Goal: Task Accomplishment & Management: Manage account settings

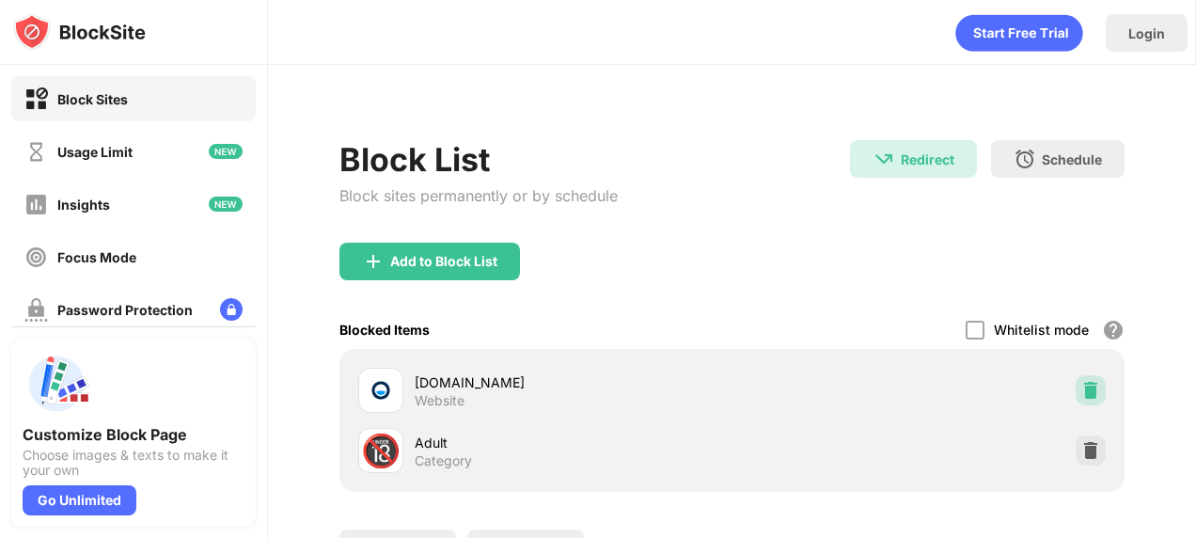
click at [1081, 386] on img at bounding box center [1090, 390] width 19 height 19
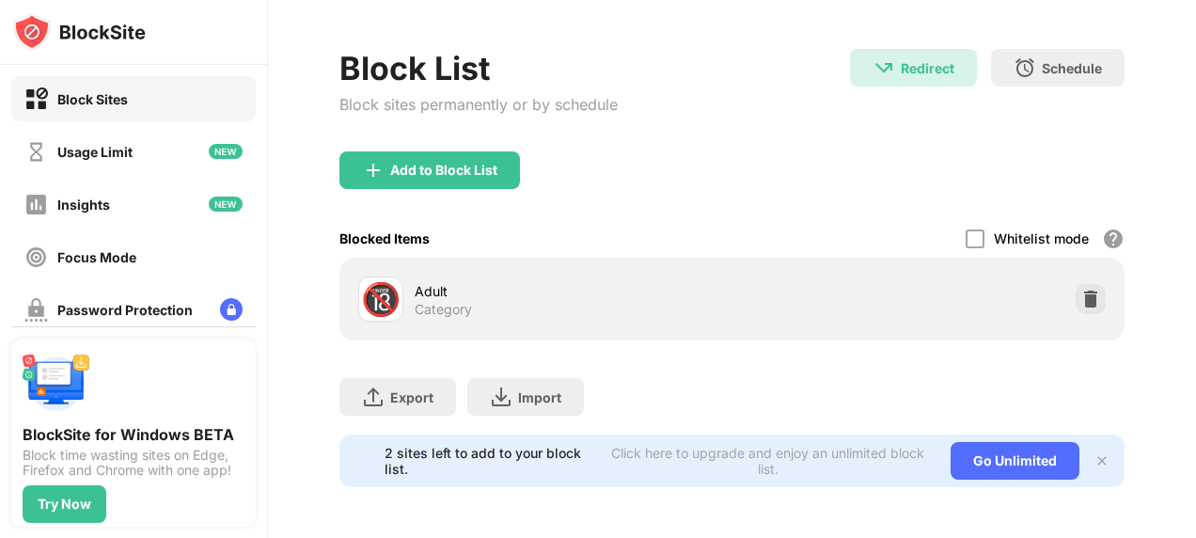
scroll to position [106, 0]
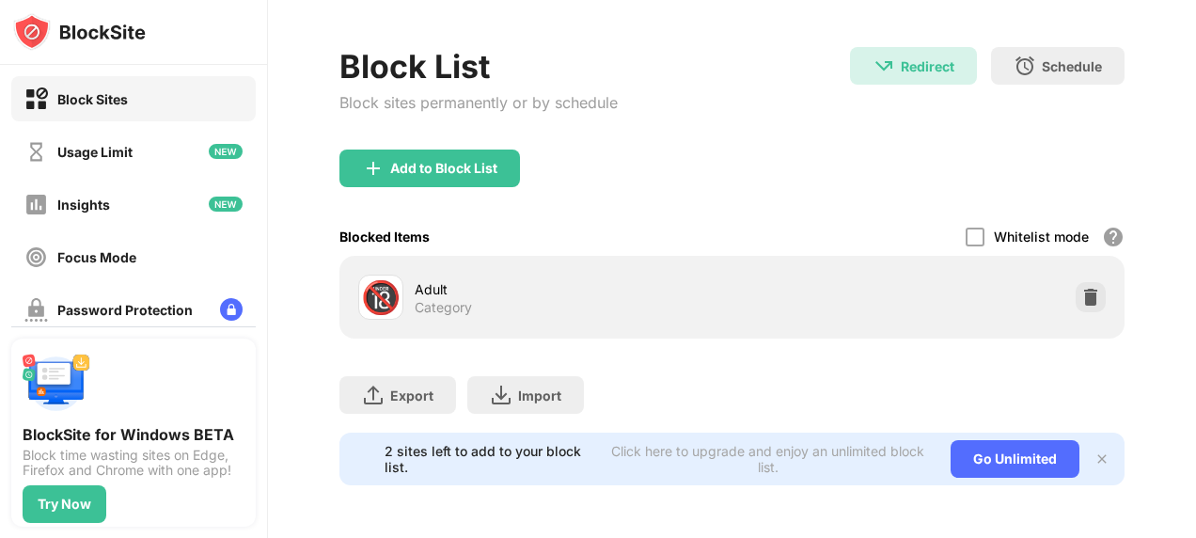
click at [473, 149] on div "Add to Block List" at bounding box center [429, 168] width 180 height 38
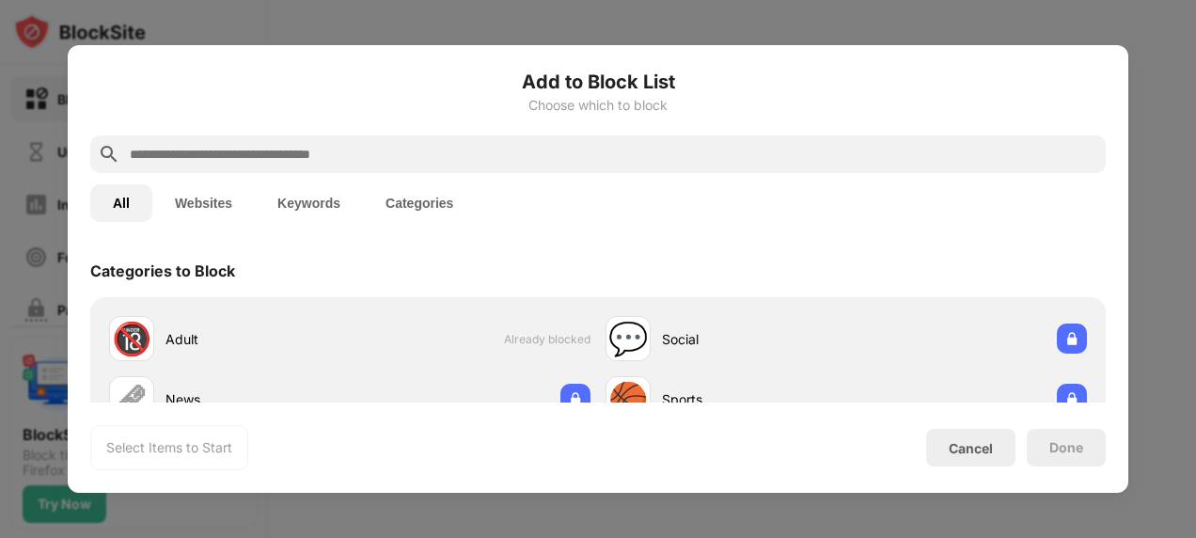
click at [635, 148] on input "text" at bounding box center [613, 154] width 970 height 23
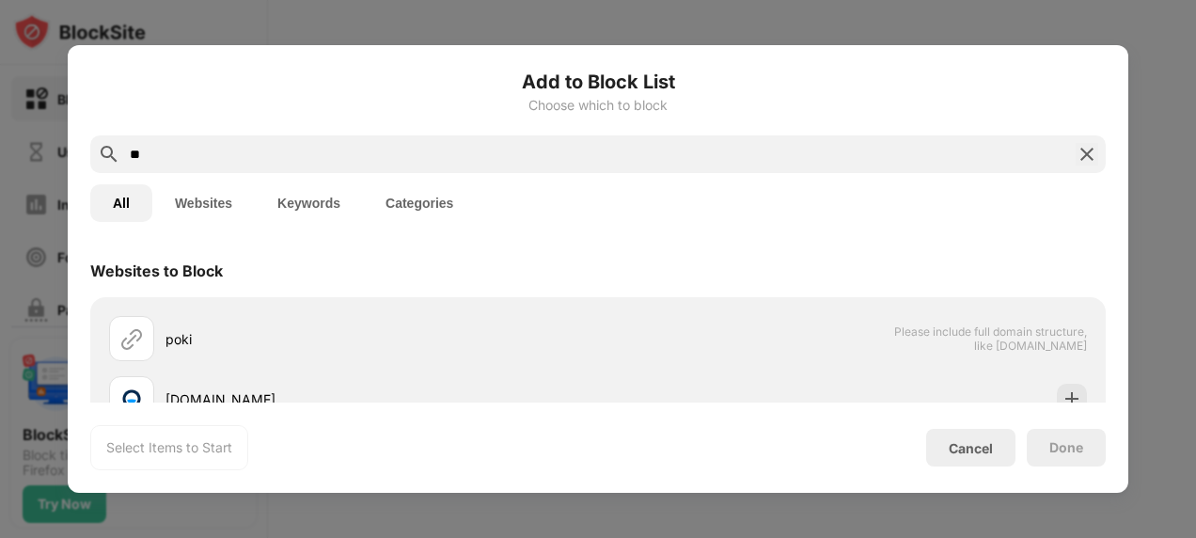
type input "*"
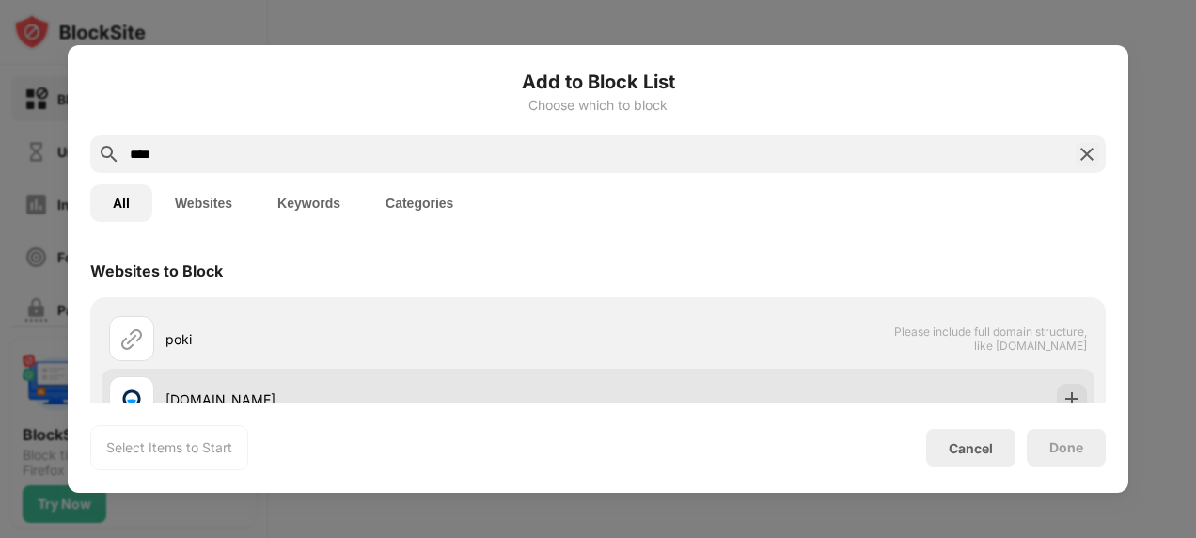
type input "****"
click at [1062, 396] on img at bounding box center [1071, 398] width 19 height 19
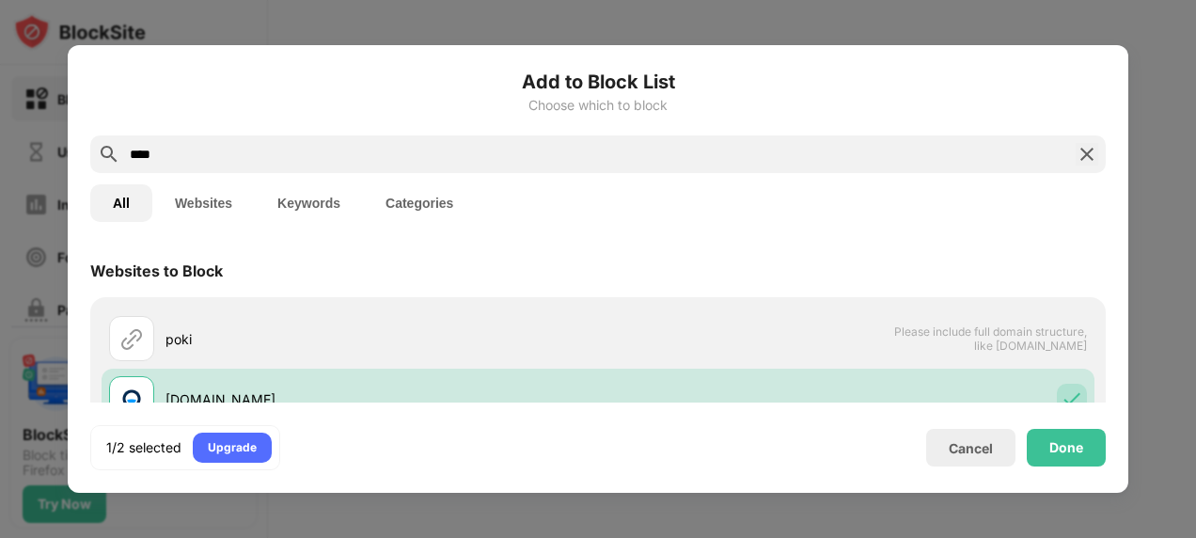
click at [1068, 447] on div "Done" at bounding box center [1066, 447] width 34 height 15
